Goal: Task Accomplishment & Management: Manage account settings

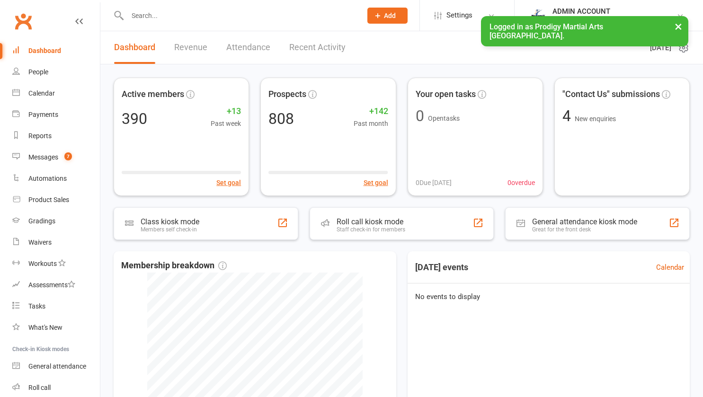
click at [168, 20] on input "text" at bounding box center [239, 15] width 230 height 13
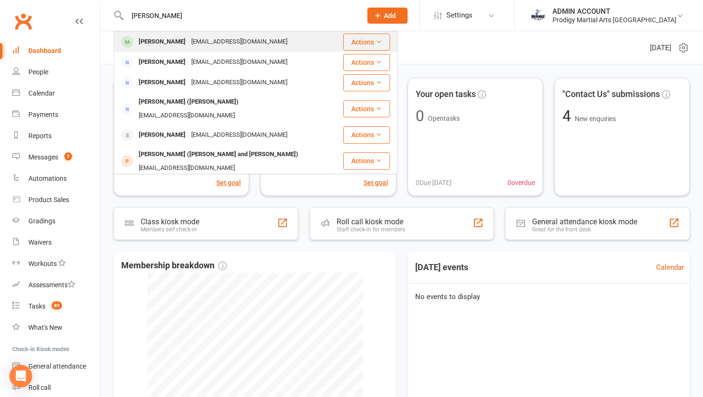
type input "[PERSON_NAME]"
click at [164, 40] on div "[PERSON_NAME]" at bounding box center [162, 42] width 53 height 14
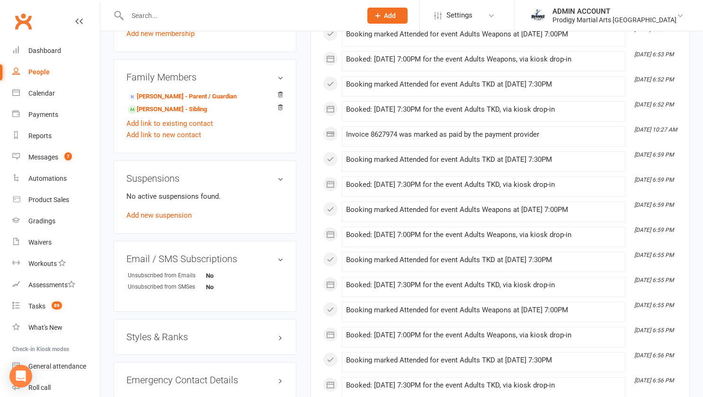
scroll to position [513, 0]
click at [179, 217] on link "Add new suspension" at bounding box center [158, 215] width 65 height 9
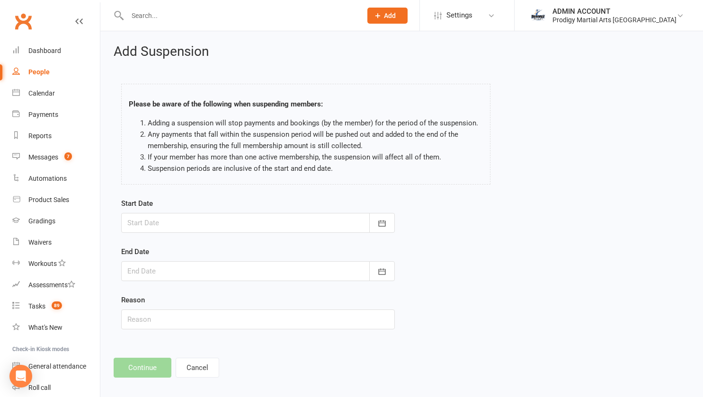
click at [184, 218] on div at bounding box center [257, 223] width 273 height 20
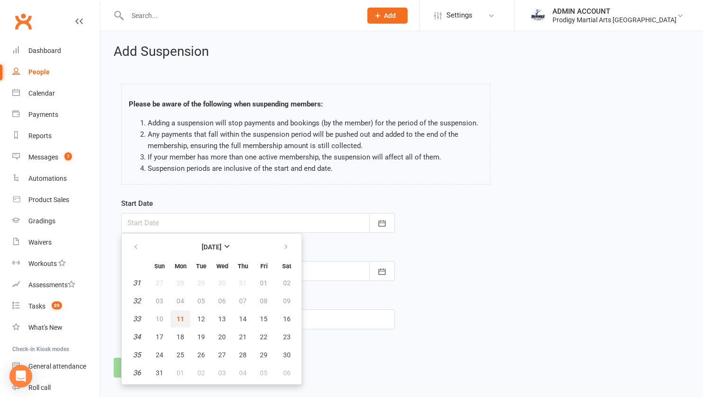
scroll to position [8, 0]
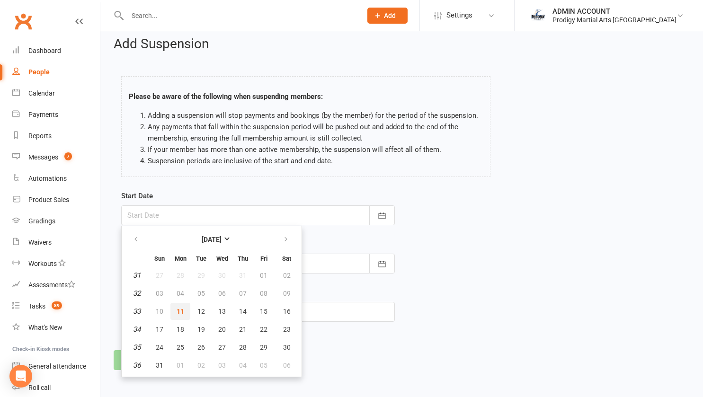
click at [179, 310] on span "11" at bounding box center [180, 312] width 8 height 8
type input "[DATE]"
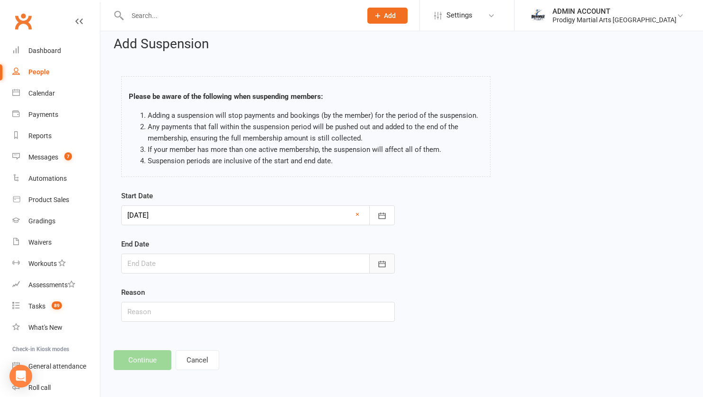
click at [385, 259] on icon "button" at bounding box center [381, 263] width 9 height 9
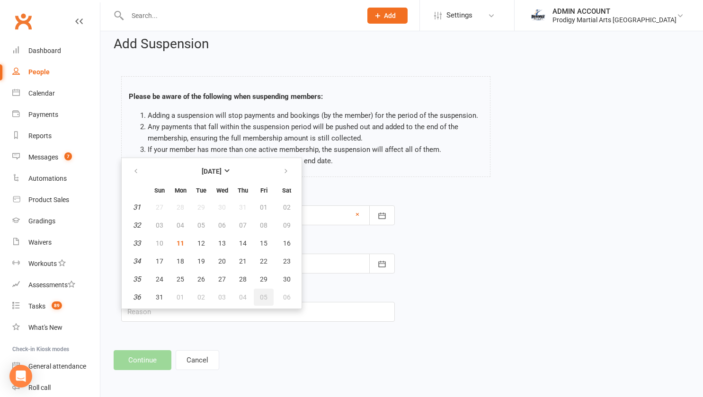
click at [267, 294] on button "05" at bounding box center [264, 297] width 20 height 17
type input "[DATE]"
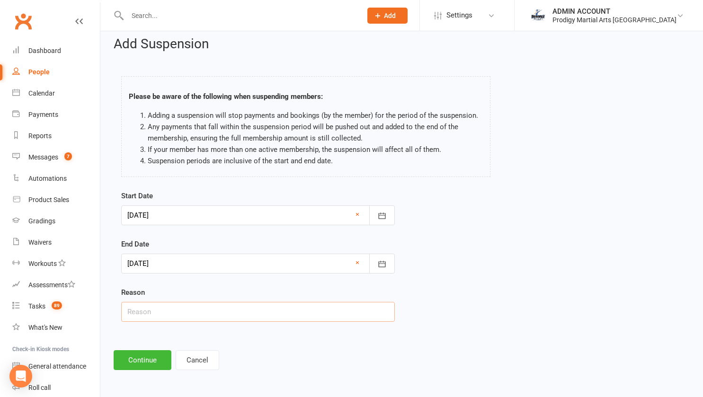
click at [240, 309] on input "text" at bounding box center [257, 312] width 273 height 20
type input "Study / Exams"
click at [143, 355] on button "Continue" at bounding box center [143, 360] width 58 height 20
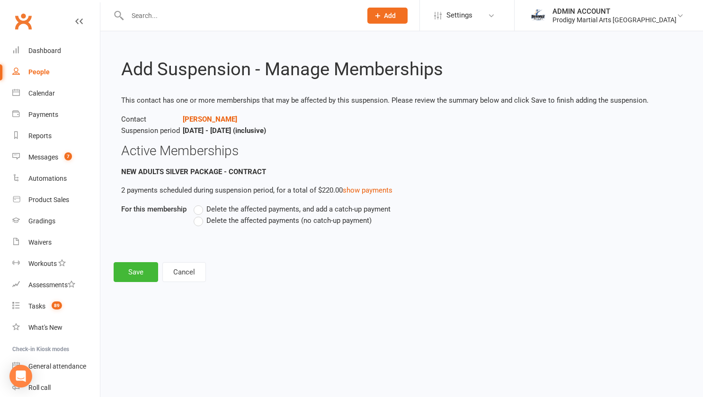
scroll to position [0, 0]
click at [199, 220] on label "Delete the affected payments (no catch-up payment)" at bounding box center [283, 220] width 178 height 11
click at [199, 215] on input "Delete the affected payments (no catch-up payment)" at bounding box center [197, 215] width 6 height 0
click at [144, 276] on button "Save" at bounding box center [136, 272] width 44 height 20
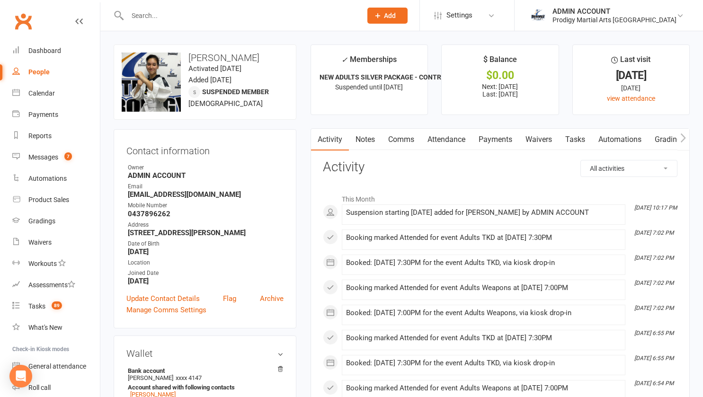
click at [492, 139] on link "Payments" at bounding box center [495, 140] width 47 height 22
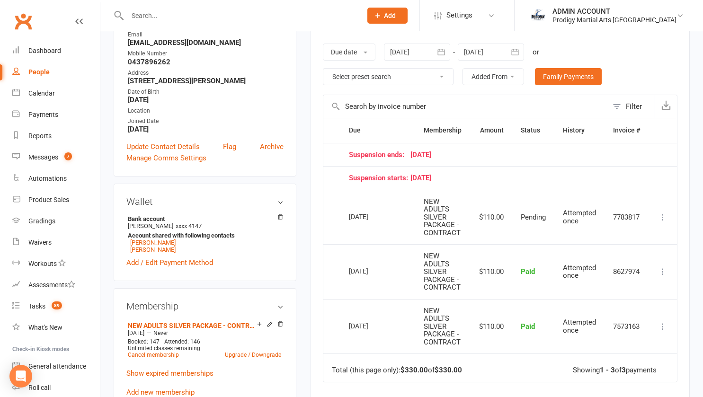
scroll to position [152, 0]
click at [501, 56] on div at bounding box center [490, 51] width 66 height 17
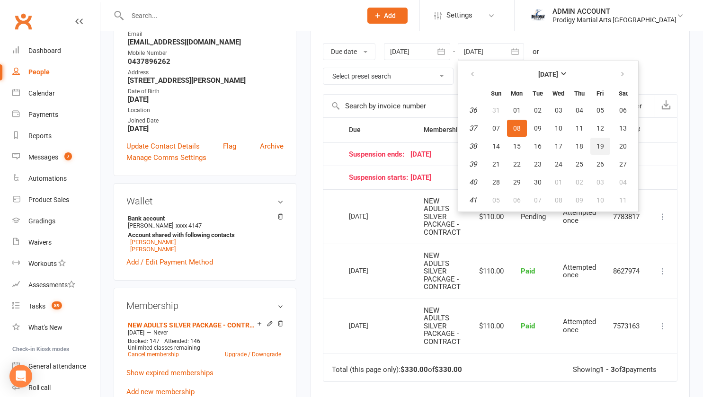
click at [592, 150] on button "19" at bounding box center [600, 146] width 20 height 17
type input "[DATE]"
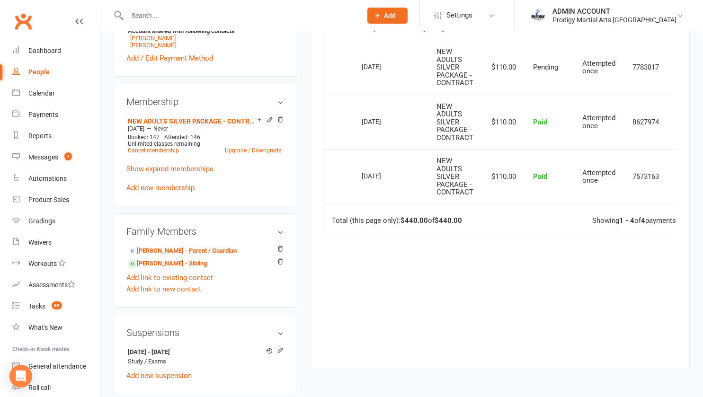
scroll to position [355, 0]
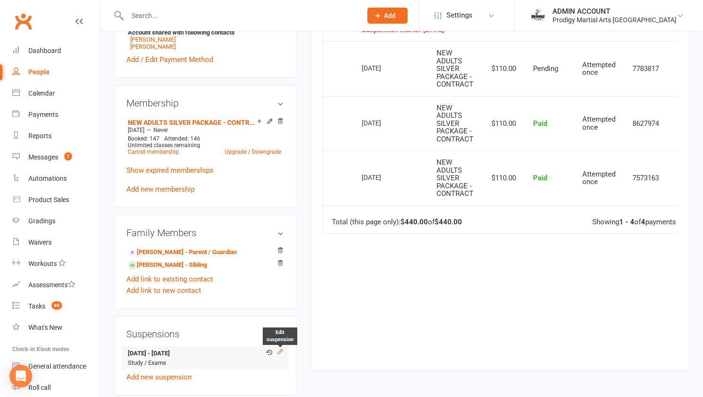
click at [281, 353] on icon at bounding box center [280, 351] width 4 height 4
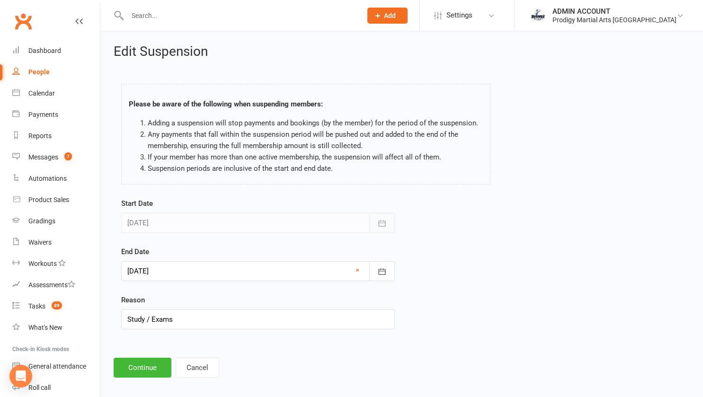
click at [379, 219] on icon "button" at bounding box center [381, 223] width 9 height 9
click at [381, 273] on icon "button" at bounding box center [381, 271] width 9 height 9
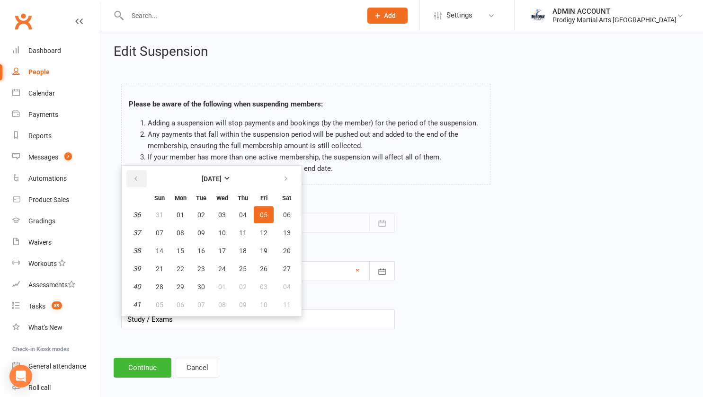
click at [138, 173] on button "button" at bounding box center [136, 178] width 20 height 17
click at [283, 183] on icon "button" at bounding box center [285, 179] width 7 height 8
click at [242, 249] on span "18" at bounding box center [243, 251] width 8 height 8
type input "[DATE]"
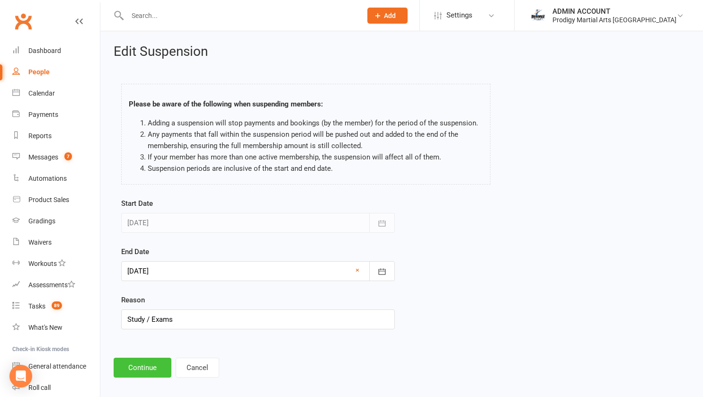
click at [141, 363] on button "Continue" at bounding box center [143, 368] width 58 height 20
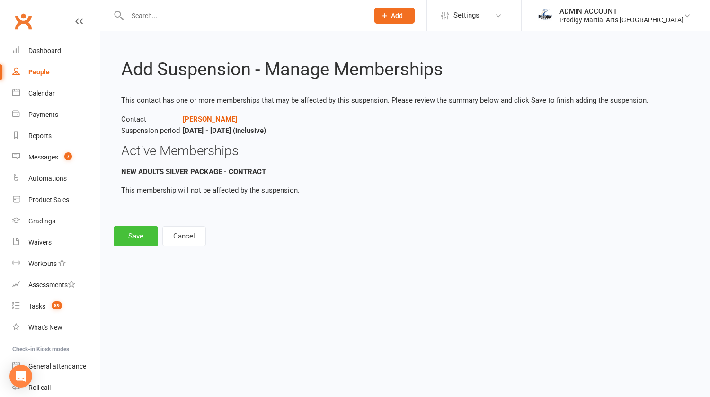
click at [138, 237] on button "Save" at bounding box center [136, 236] width 44 height 20
click at [145, 231] on footer "Save Cancel" at bounding box center [405, 236] width 583 height 20
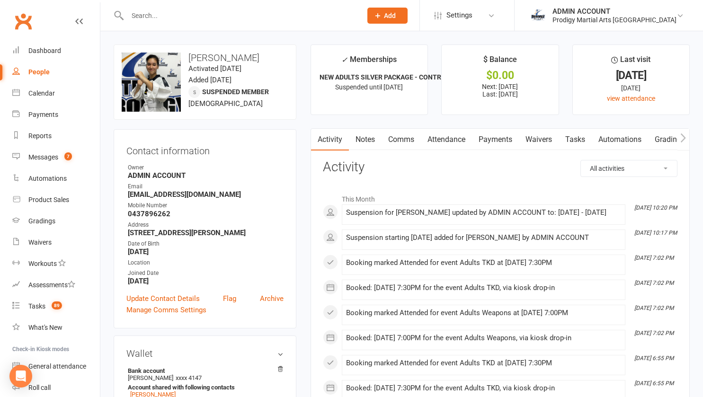
click at [487, 143] on link "Payments" at bounding box center [495, 140] width 47 height 22
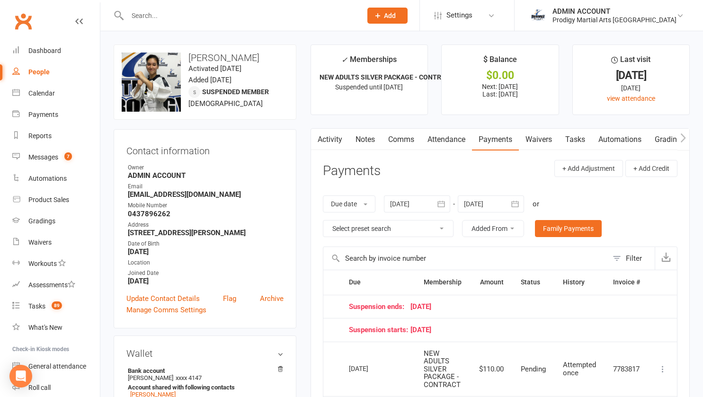
click at [513, 201] on icon "button" at bounding box center [514, 203] width 9 height 9
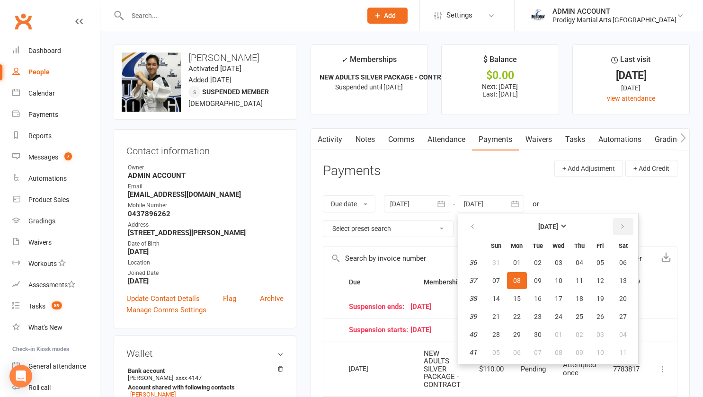
click at [621, 222] on button "button" at bounding box center [623, 226] width 20 height 17
click at [588, 309] on button "25" at bounding box center [579, 316] width 20 height 17
type input "[DATE]"
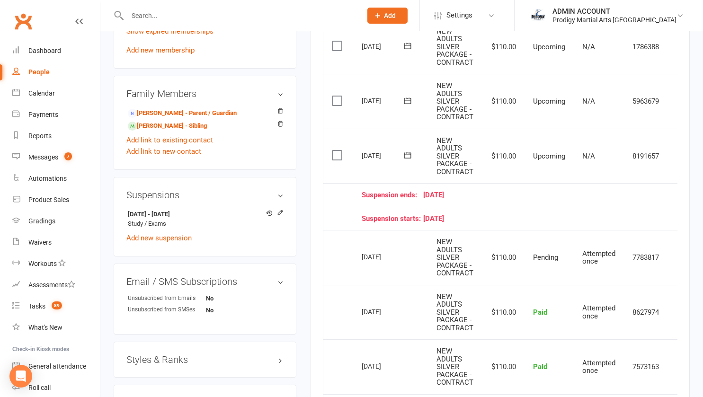
scroll to position [493, 0]
click at [280, 216] on icon at bounding box center [280, 213] width 7 height 7
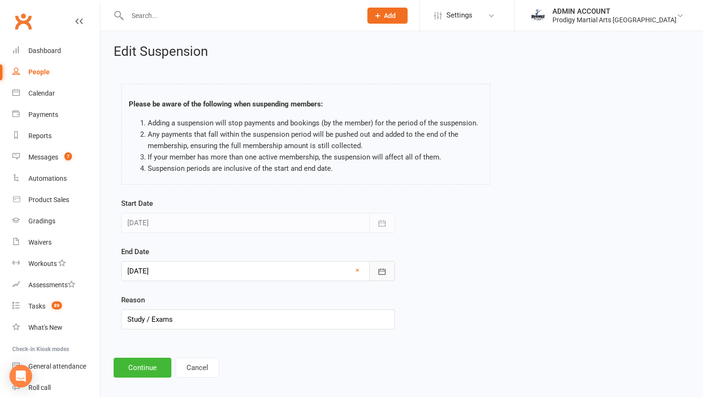
click at [382, 267] on icon "button" at bounding box center [381, 271] width 9 height 9
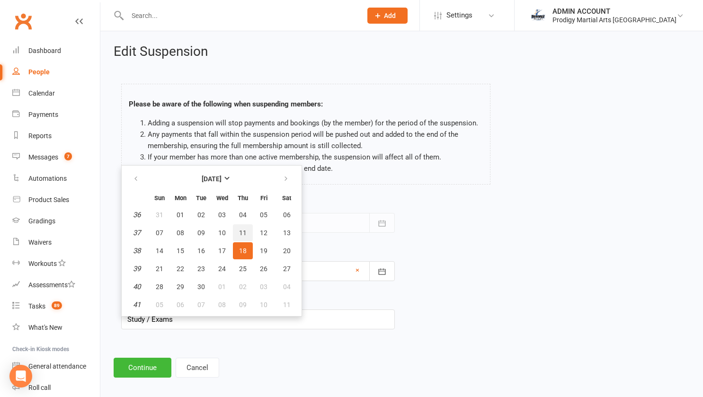
click at [245, 228] on button "11" at bounding box center [243, 232] width 20 height 17
type input "[DATE]"
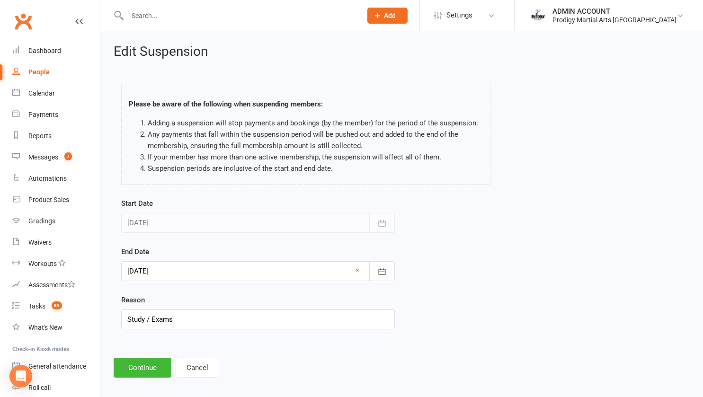
scroll to position [8, 0]
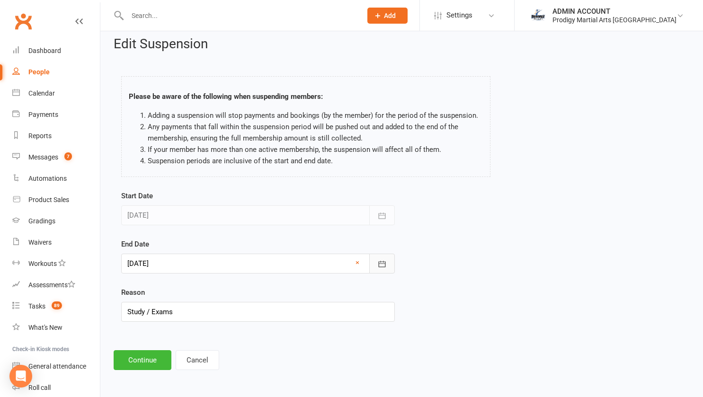
click at [379, 259] on icon "button" at bounding box center [381, 263] width 9 height 9
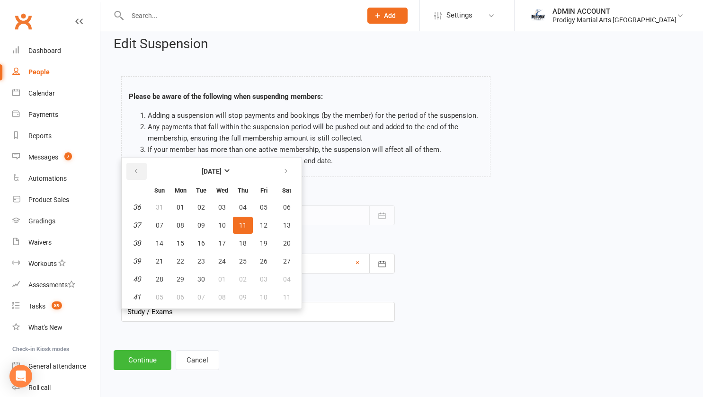
click at [132, 166] on button "button" at bounding box center [136, 171] width 20 height 17
click at [285, 172] on icon "button" at bounding box center [285, 171] width 7 height 8
click at [205, 365] on button "Cancel" at bounding box center [198, 360] width 44 height 20
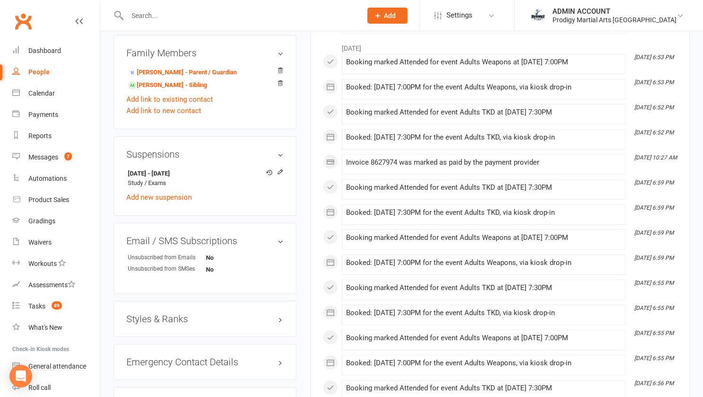
scroll to position [535, 0]
drag, startPoint x: 127, startPoint y: 177, endPoint x: 208, endPoint y: 175, distance: 80.5
click at [208, 175] on li "[DATE] - [DATE] Study / Exams" at bounding box center [204, 177] width 157 height 23
copy strong "[DATE] - [DATE]"
click at [208, 17] on input "text" at bounding box center [239, 15] width 230 height 13
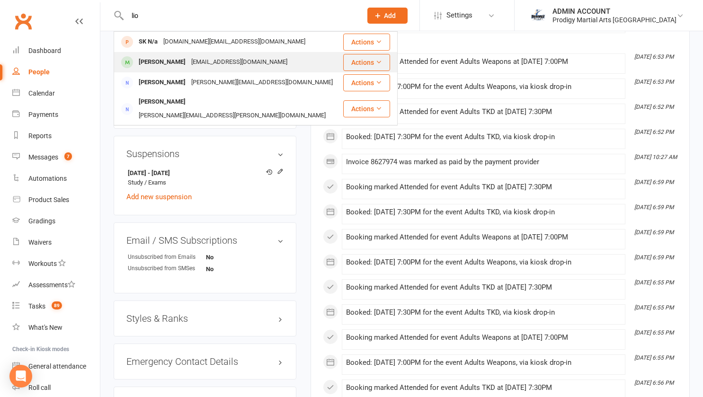
type input "lio"
click at [188, 62] on div "[EMAIL_ADDRESS][DOMAIN_NAME]" at bounding box center [239, 62] width 102 height 14
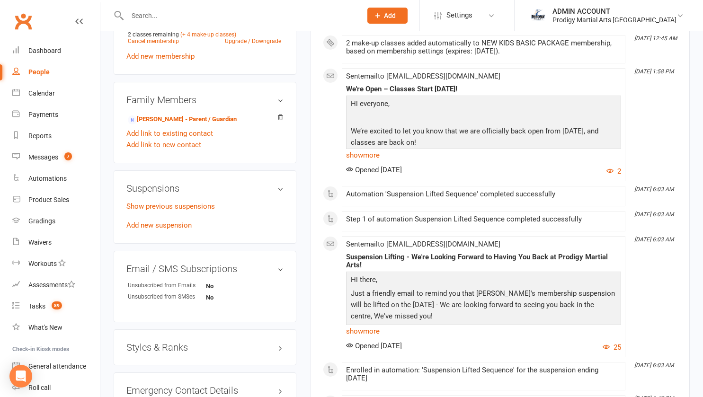
scroll to position [467, 0]
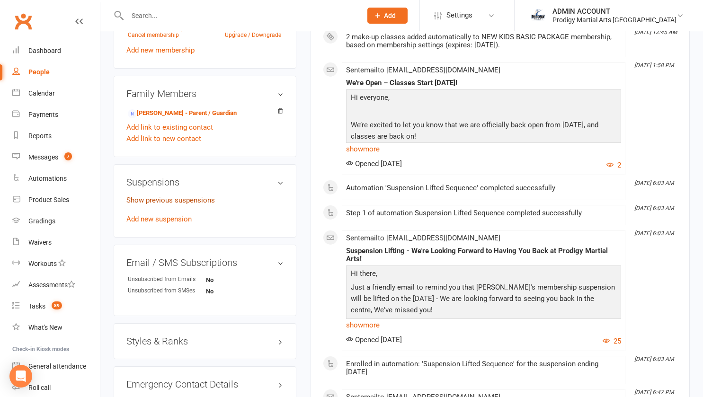
click at [171, 204] on link "Show previous suspensions" at bounding box center [170, 200] width 88 height 9
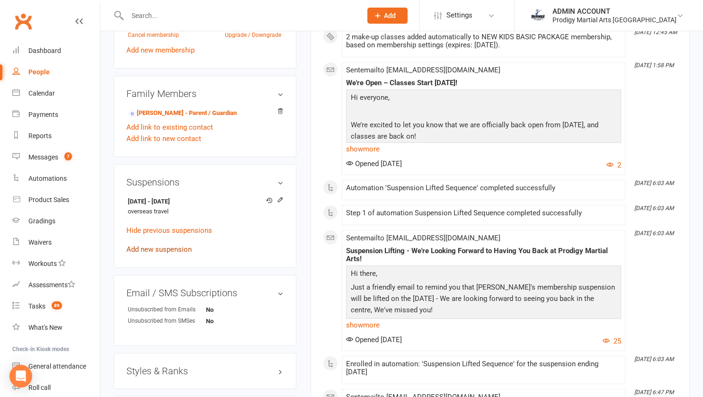
click at [165, 254] on link "Add new suspension" at bounding box center [158, 249] width 65 height 9
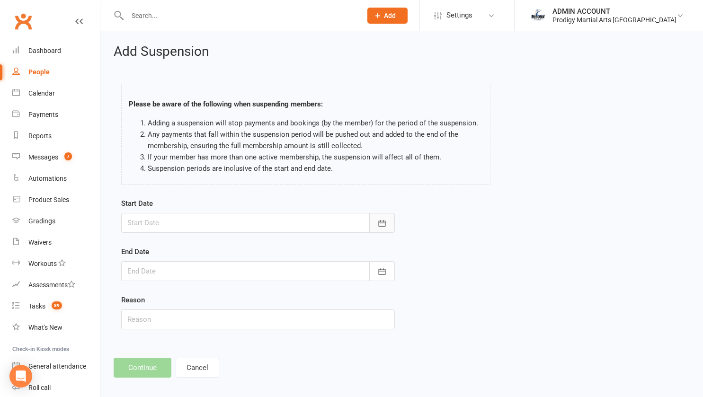
click at [384, 230] on button "button" at bounding box center [382, 223] width 26 height 20
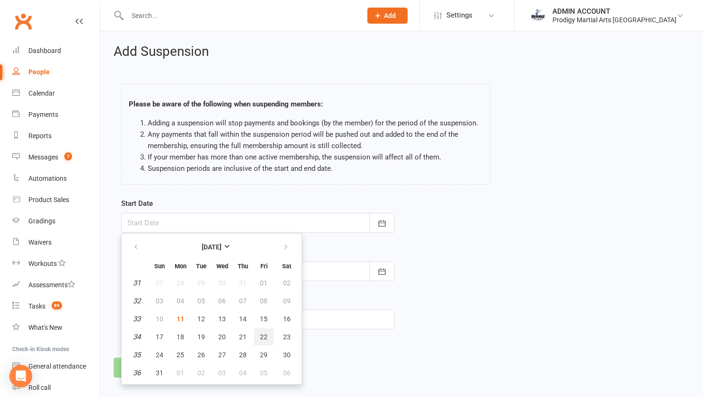
click at [255, 335] on button "22" at bounding box center [264, 336] width 20 height 17
type input "[DATE]"
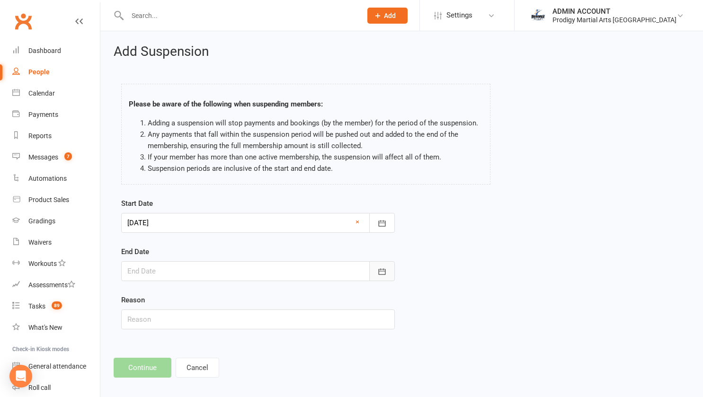
click at [383, 268] on icon "button" at bounding box center [381, 271] width 9 height 9
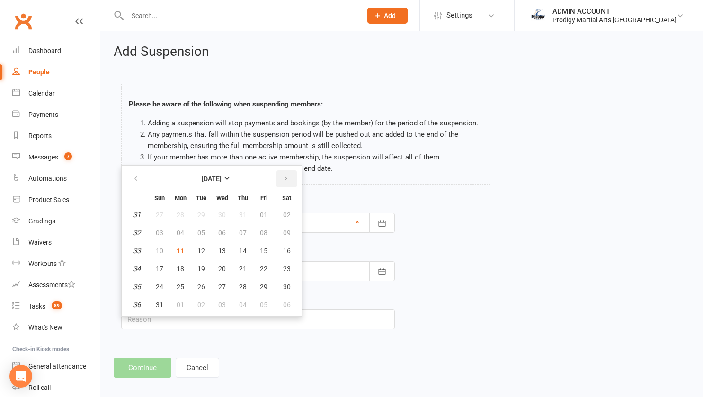
click at [288, 177] on icon "button" at bounding box center [285, 179] width 7 height 8
click at [286, 180] on icon "button" at bounding box center [285, 179] width 7 height 8
click at [244, 253] on span "16" at bounding box center [243, 251] width 8 height 8
type input "[DATE]"
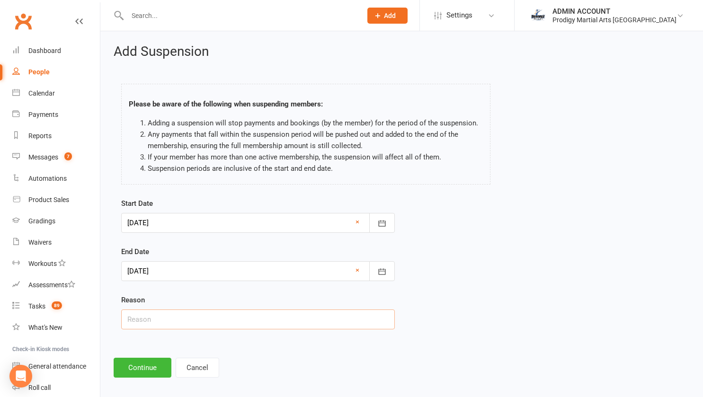
click at [216, 324] on input "text" at bounding box center [257, 319] width 273 height 20
type input "School Work"
click at [136, 371] on button "Continue" at bounding box center [143, 368] width 58 height 20
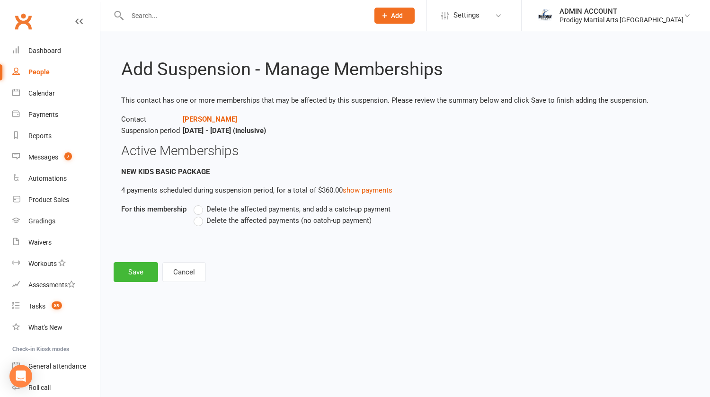
click at [199, 220] on label "Delete the affected payments (no catch-up payment)" at bounding box center [283, 220] width 178 height 11
click at [199, 215] on input "Delete the affected payments (no catch-up payment)" at bounding box center [197, 215] width 6 height 0
click at [130, 270] on button "Save" at bounding box center [136, 272] width 44 height 20
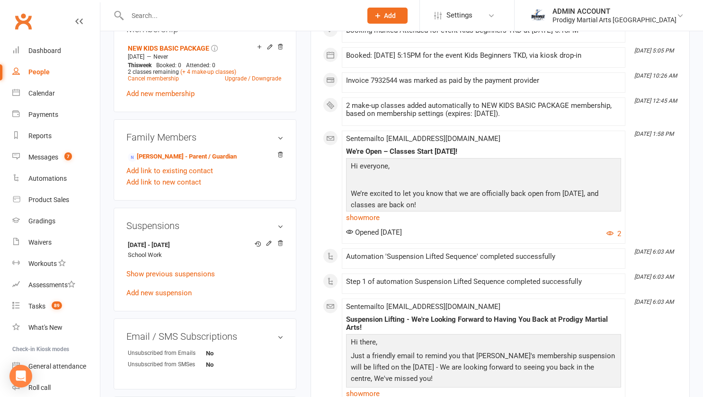
scroll to position [424, 0]
drag, startPoint x: 125, startPoint y: 244, endPoint x: 202, endPoint y: 247, distance: 77.2
click at [202, 247] on div "Suspensions [DATE] - [DATE] School Work Show previous suspensions Add new suspe…" at bounding box center [205, 259] width 183 height 104
copy strong "[DATE] - [DATE]"
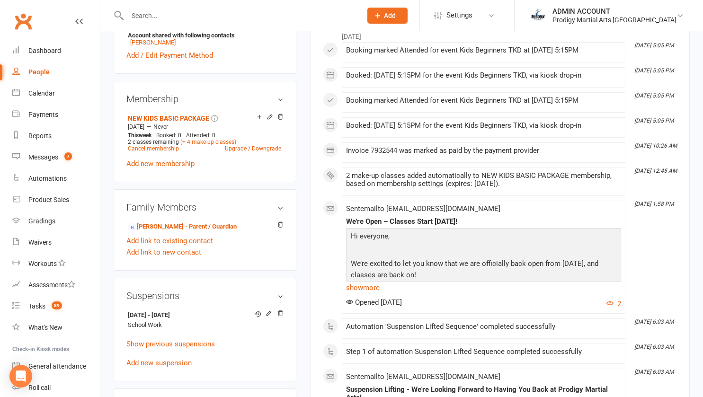
scroll to position [0, 0]
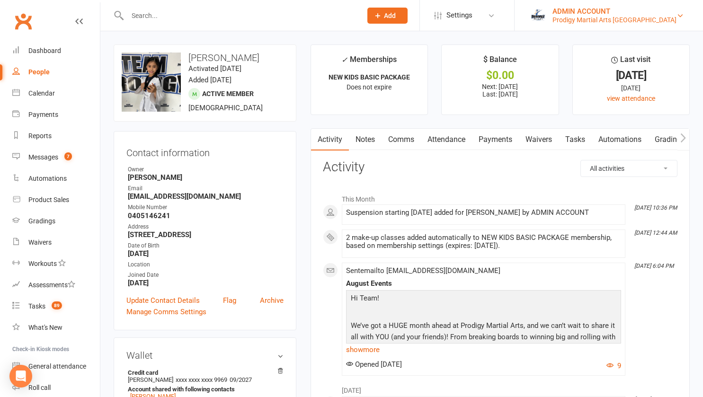
click at [658, 22] on div "Prodigy Martial Arts [GEOGRAPHIC_DATA]" at bounding box center [614, 20] width 124 height 9
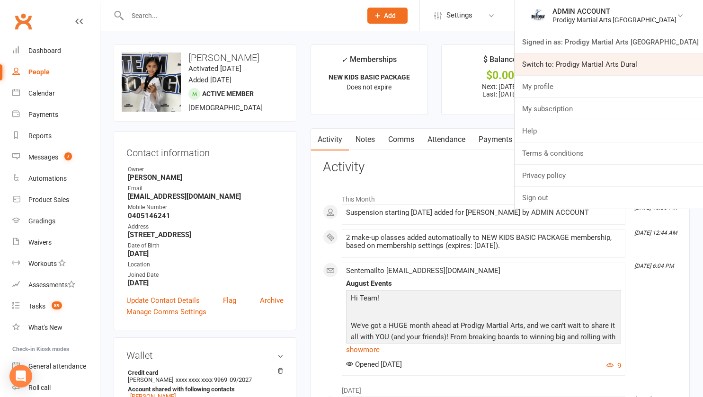
click at [632, 60] on link "Switch to: Prodigy Martial Arts Dural" at bounding box center [608, 64] width 188 height 22
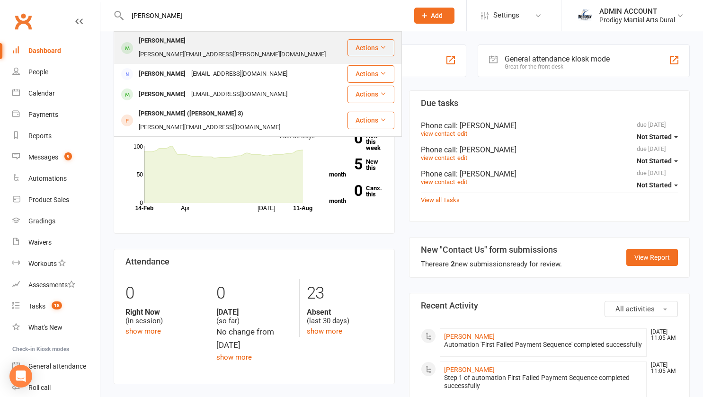
type input "maggie"
click at [150, 42] on div "Maggie Mileto" at bounding box center [162, 41] width 53 height 14
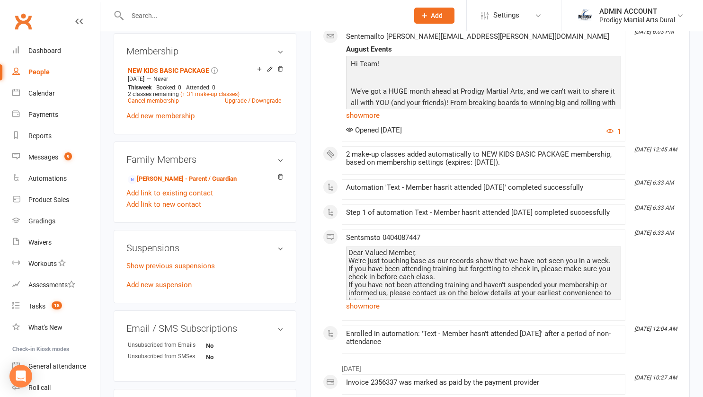
scroll to position [412, 0]
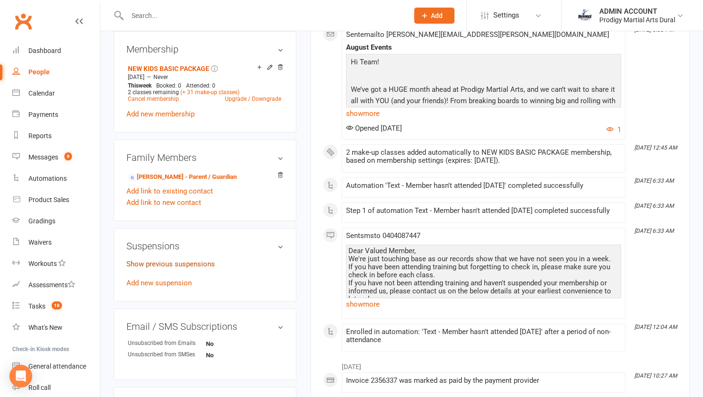
click at [157, 260] on link "Show previous suspensions" at bounding box center [170, 264] width 88 height 9
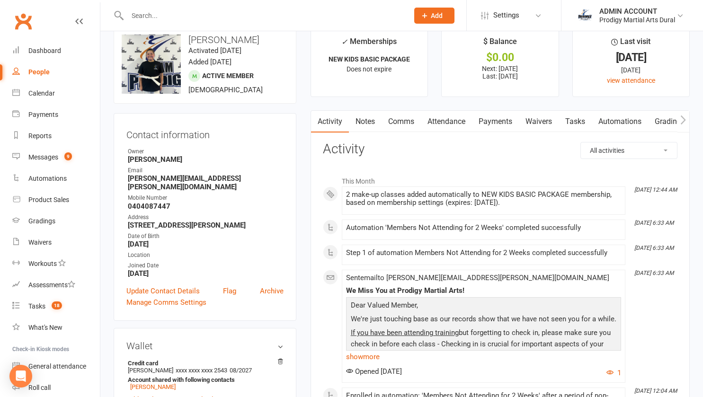
scroll to position [13, 0]
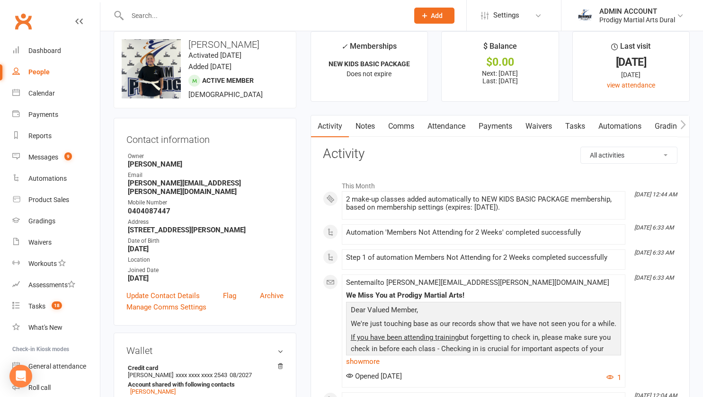
click at [502, 123] on link "Payments" at bounding box center [495, 126] width 47 height 22
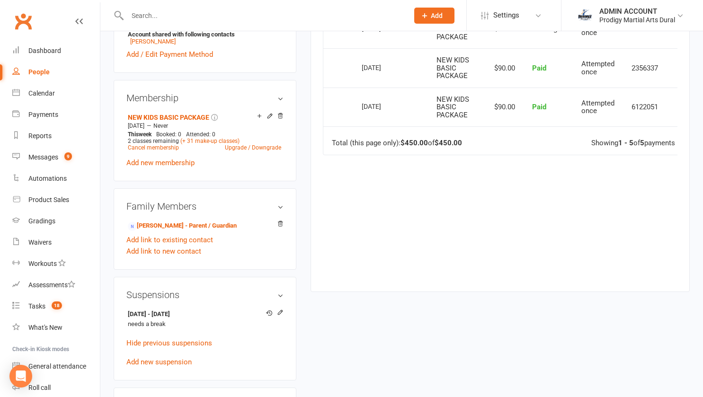
scroll to position [364, 0]
